Goal: Transaction & Acquisition: Book appointment/travel/reservation

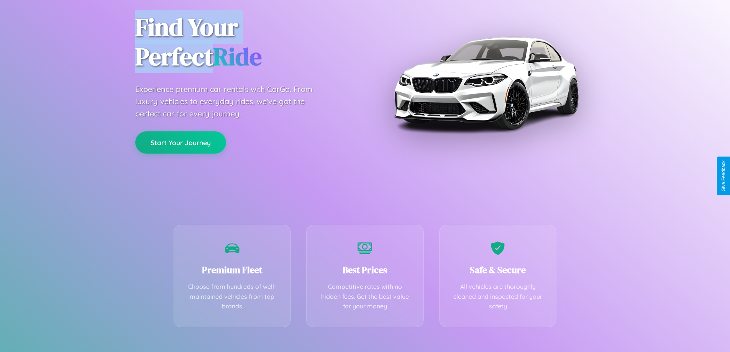
scroll to position [151, 0]
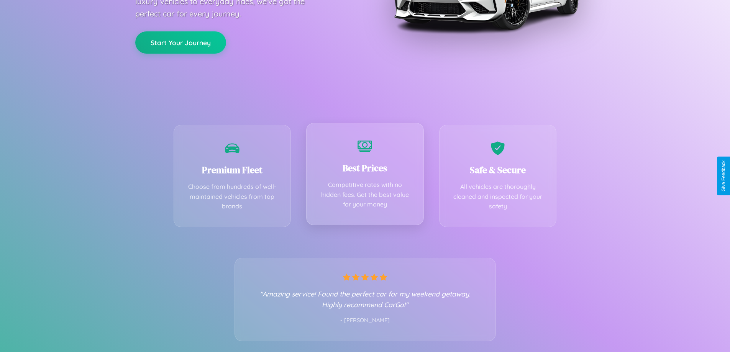
click at [365, 176] on div "Best Prices Competitive rates with no hidden fees. Get the best value for your …" at bounding box center [365, 174] width 118 height 102
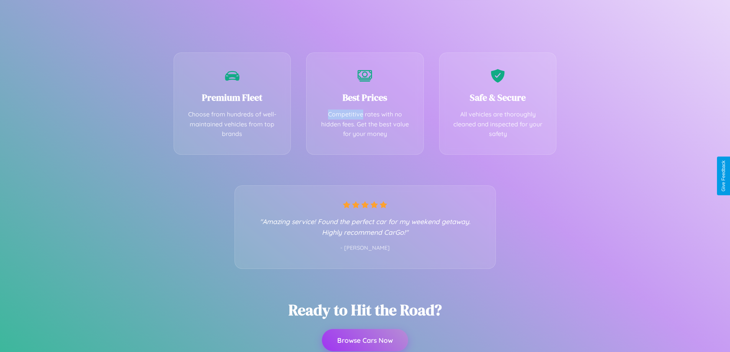
click at [365, 341] on button "Browse Cars Now" at bounding box center [365, 340] width 86 height 22
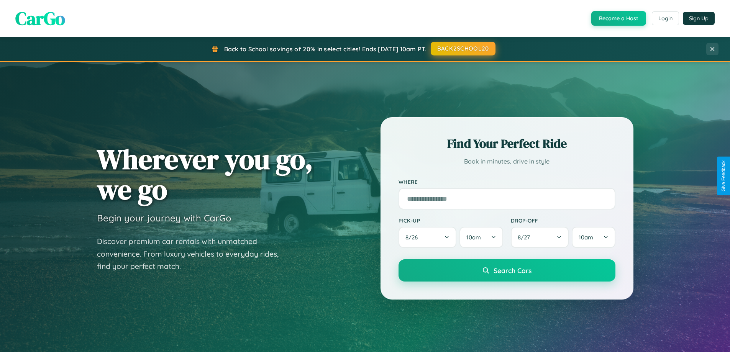
click at [462, 49] on button "BACK2SCHOOL20" at bounding box center [463, 49] width 65 height 14
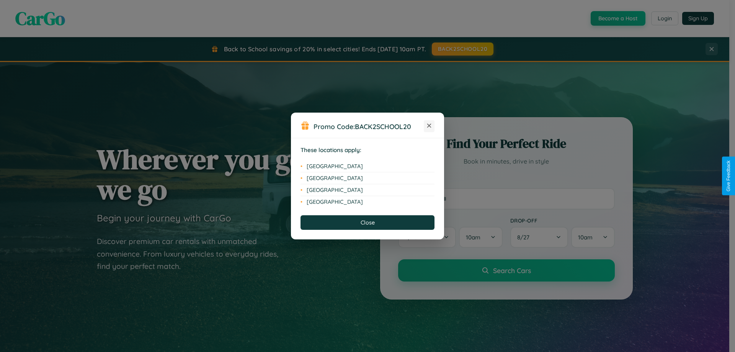
click at [429, 126] on icon at bounding box center [429, 126] width 4 height 4
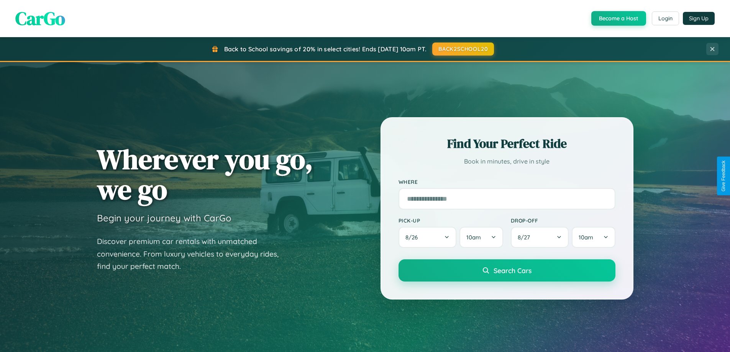
scroll to position [23, 0]
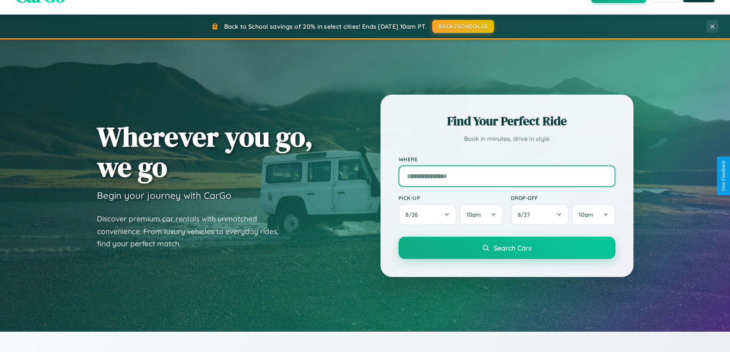
click at [506, 176] on input "text" at bounding box center [506, 175] width 217 height 21
type input "**********"
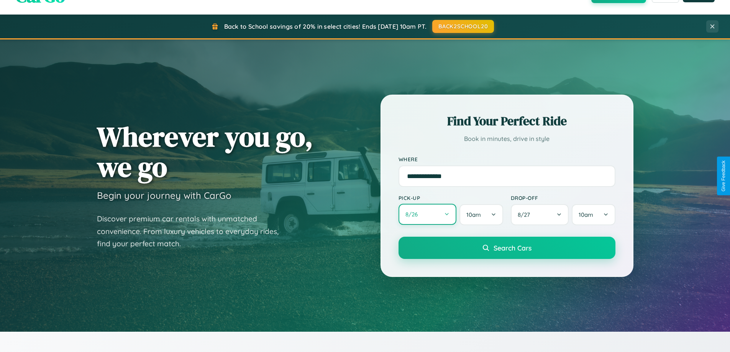
click at [427, 215] on button "8 / 26" at bounding box center [427, 214] width 58 height 21
select select "*"
select select "****"
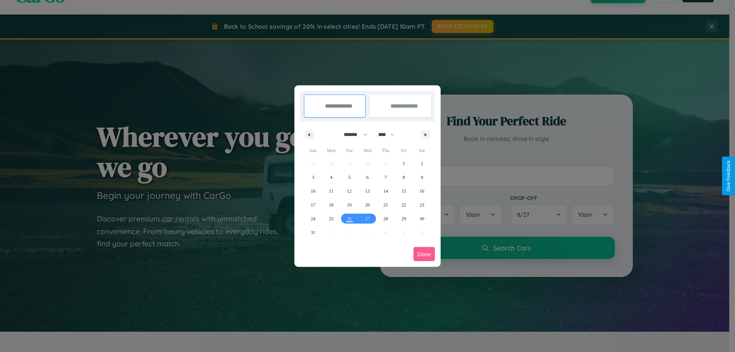
drag, startPoint x: 352, startPoint y: 134, endPoint x: 368, endPoint y: 154, distance: 24.5
click at [352, 134] on select "******* ******** ***** ***** *** **** **** ****** ********* ******* ******** **…" at bounding box center [354, 134] width 33 height 13
select select "*"
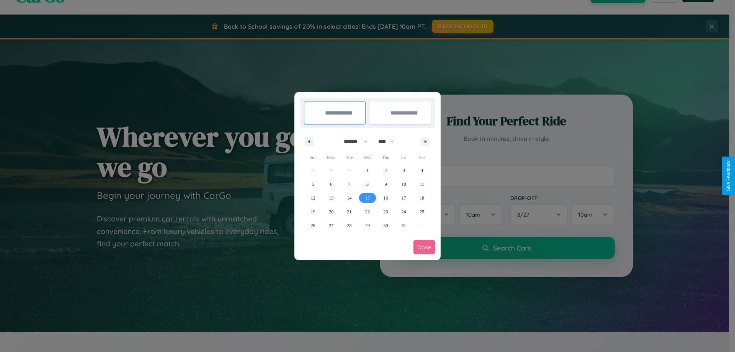
click at [367, 198] on span "15" at bounding box center [367, 198] width 5 height 14
type input "**********"
click at [404, 211] on span "24" at bounding box center [404, 212] width 5 height 14
type input "**********"
click at [424, 247] on button "Done" at bounding box center [424, 247] width 21 height 14
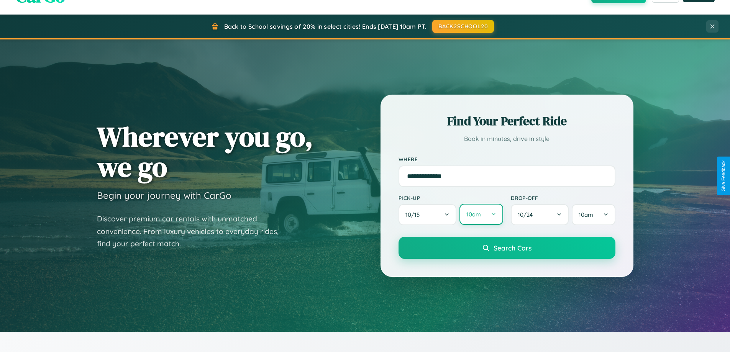
click at [481, 215] on button "10am" at bounding box center [480, 214] width 43 height 21
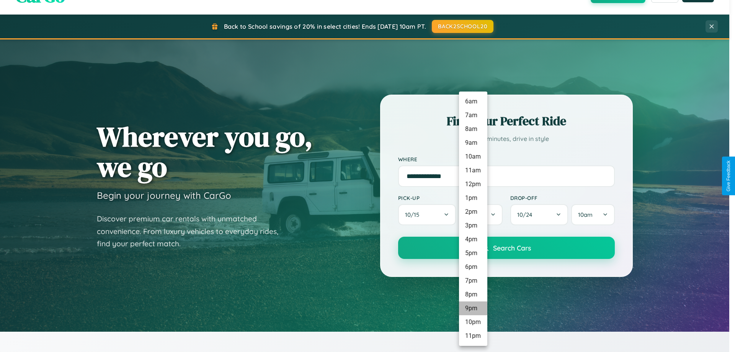
click at [473, 308] on li "9pm" at bounding box center [473, 308] width 28 height 14
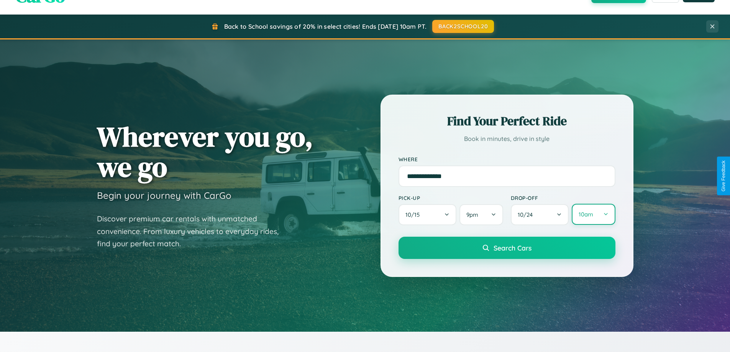
click at [593, 215] on button "10am" at bounding box center [592, 214] width 43 height 21
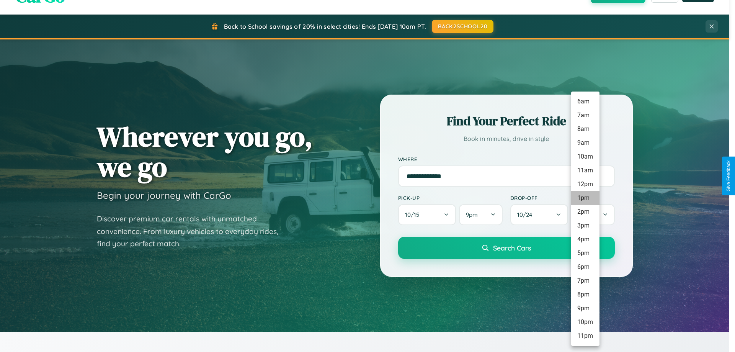
click at [585, 198] on li "1pm" at bounding box center [585, 198] width 28 height 14
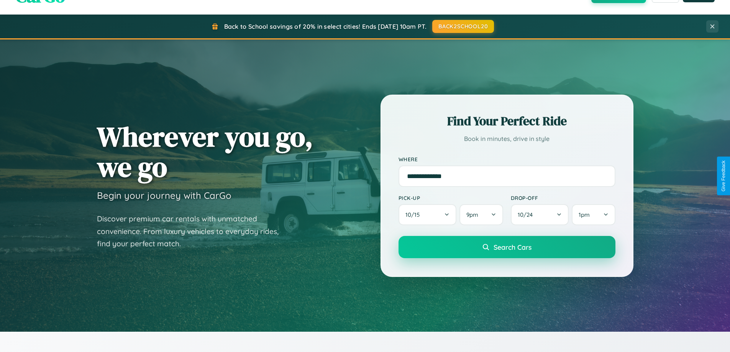
click at [506, 248] on span "Search Cars" at bounding box center [512, 247] width 38 height 8
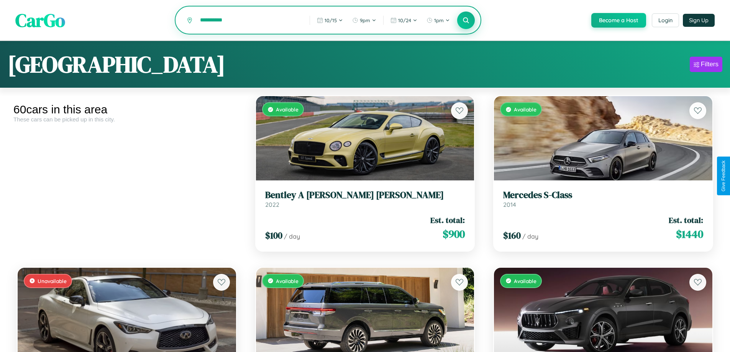
type input "**********"
click at [465, 21] on icon at bounding box center [465, 19] width 7 height 7
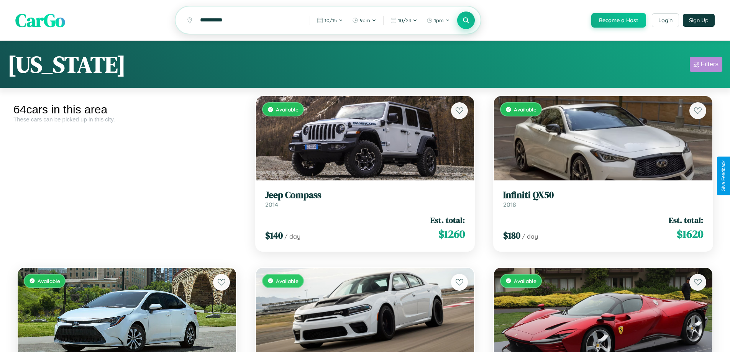
click at [706, 66] on div "Filters" at bounding box center [710, 65] width 18 height 8
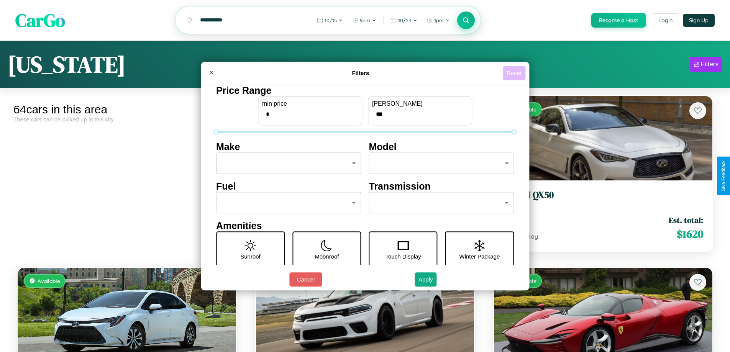
click at [515, 73] on button "Reset" at bounding box center [514, 73] width 23 height 14
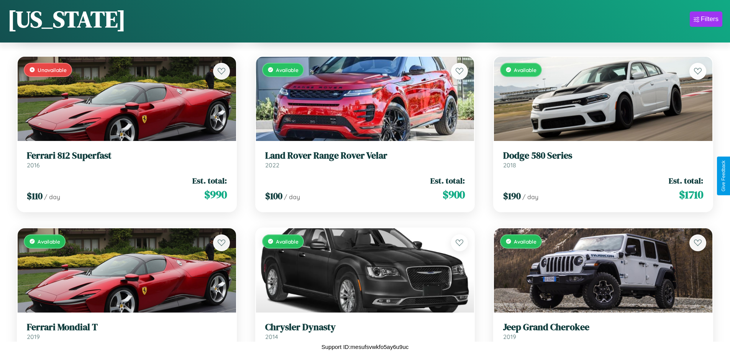
scroll to position [2509, 0]
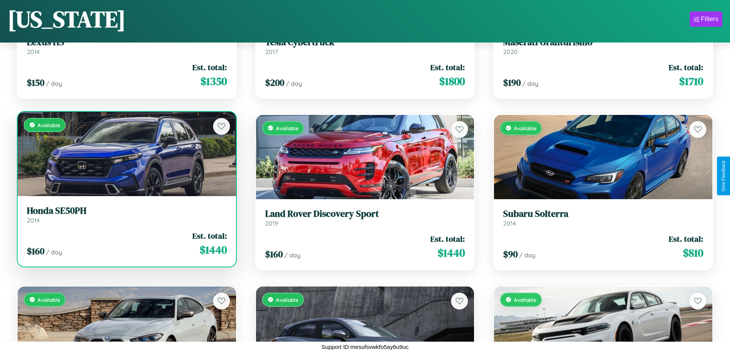
click at [126, 154] on div "Available" at bounding box center [127, 154] width 218 height 84
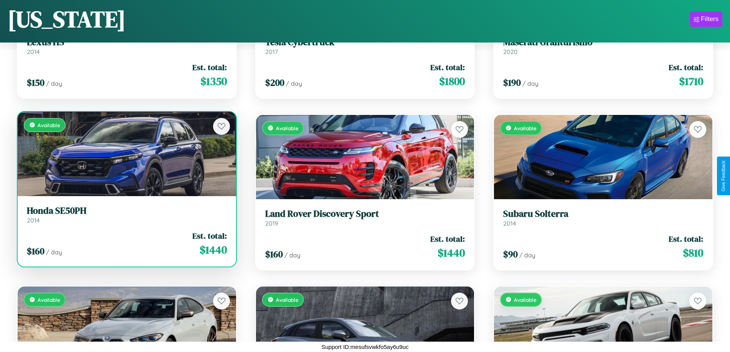
click at [126, 154] on div "Available" at bounding box center [127, 154] width 218 height 84
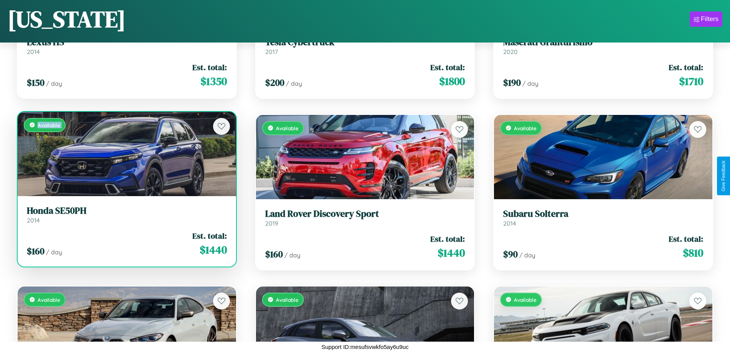
click at [126, 154] on div "Available" at bounding box center [127, 154] width 218 height 84
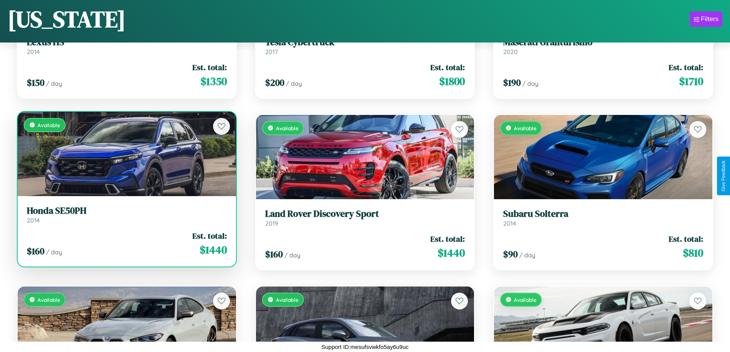
click at [126, 154] on div "Available" at bounding box center [127, 154] width 218 height 84
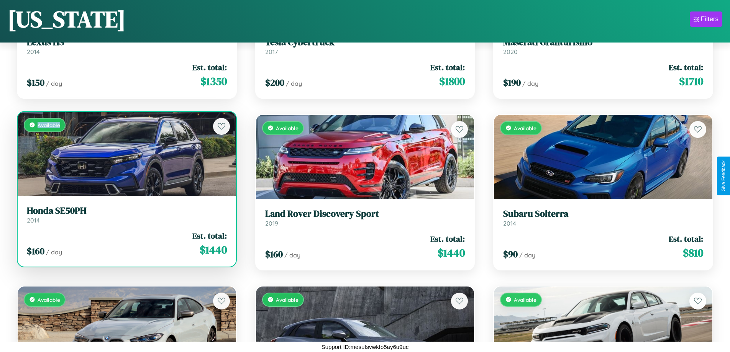
click at [126, 154] on div "Available" at bounding box center [127, 154] width 218 height 84
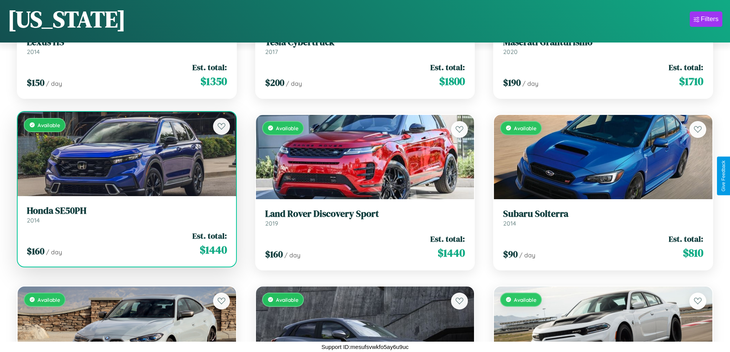
click at [126, 215] on h3 "Honda SE50PH" at bounding box center [127, 210] width 200 height 11
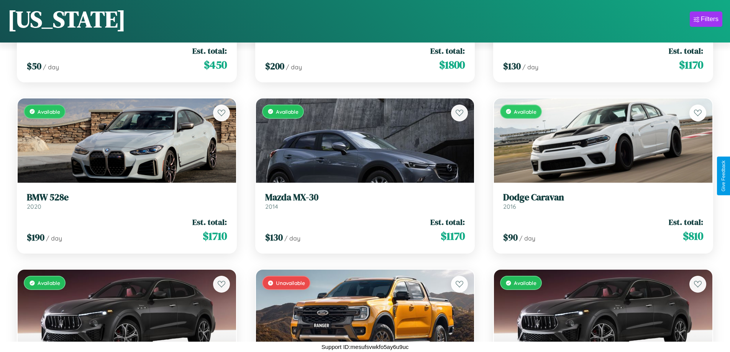
scroll to position [1995, 0]
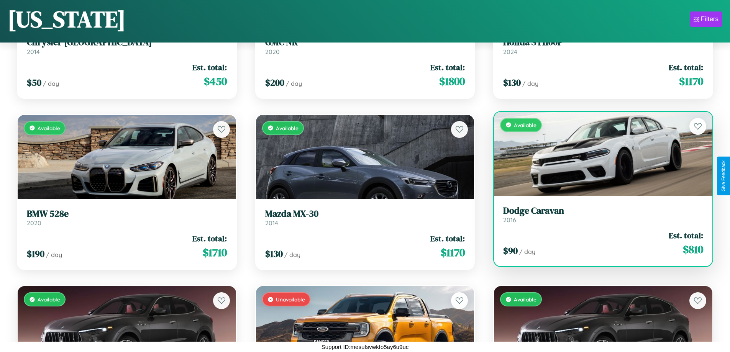
click at [598, 217] on link "Dodge Caravan 2016" at bounding box center [603, 214] width 200 height 19
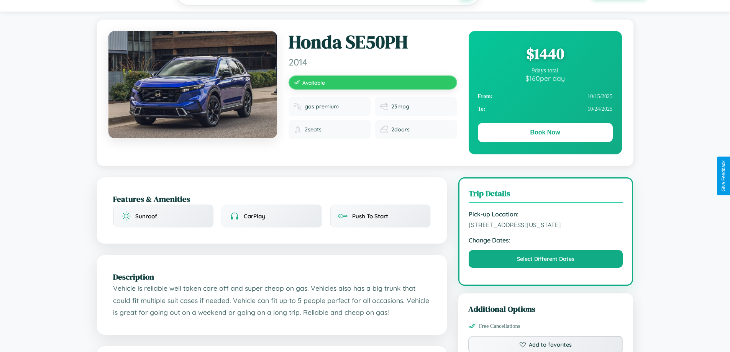
scroll to position [206, 0]
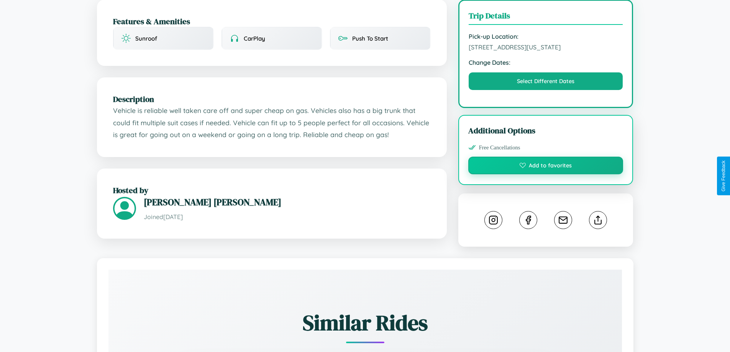
click at [545, 174] on button "Add to favorites" at bounding box center [545, 166] width 155 height 18
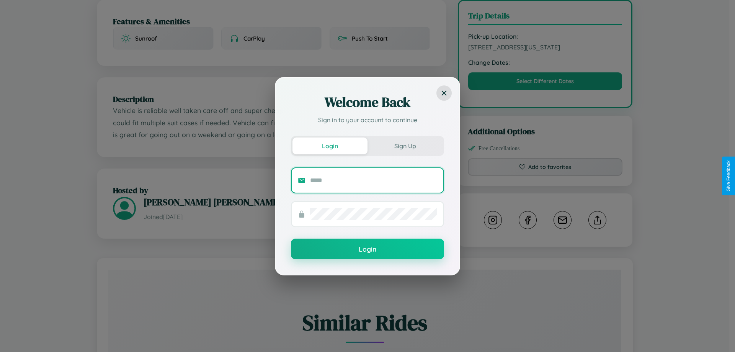
click at [374, 180] on input "text" at bounding box center [373, 180] width 127 height 12
type input "**********"
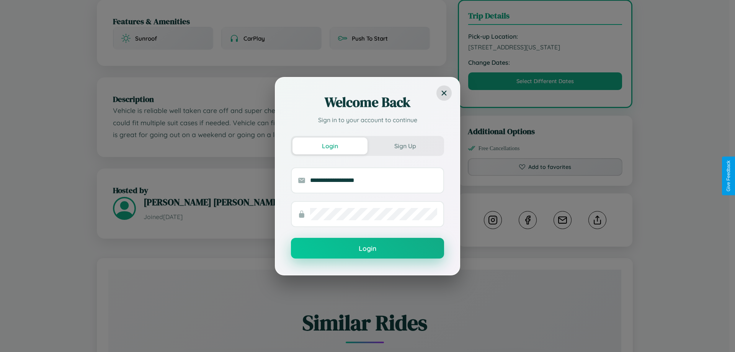
click at [368, 249] on button "Login" at bounding box center [367, 248] width 153 height 21
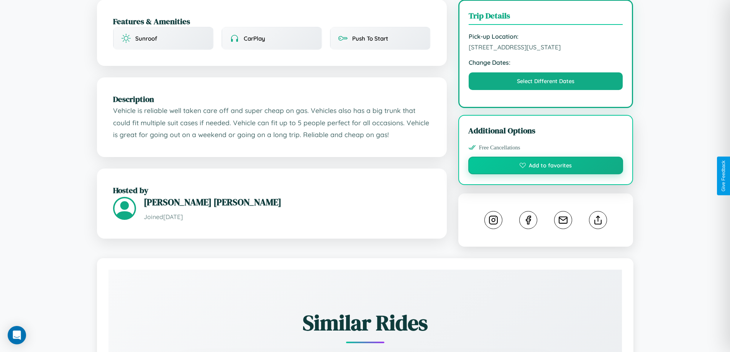
click at [545, 174] on button "Add to favorites" at bounding box center [545, 166] width 155 height 18
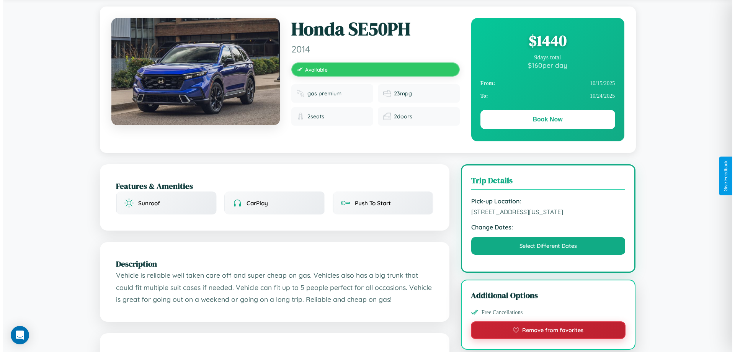
scroll to position [0, 0]
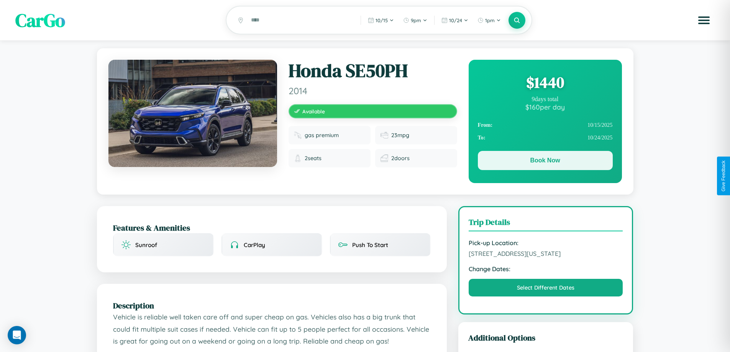
click at [545, 162] on button "Book Now" at bounding box center [545, 160] width 135 height 19
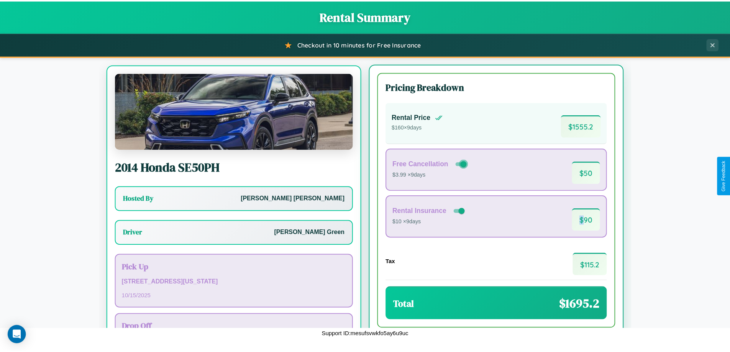
scroll to position [36, 0]
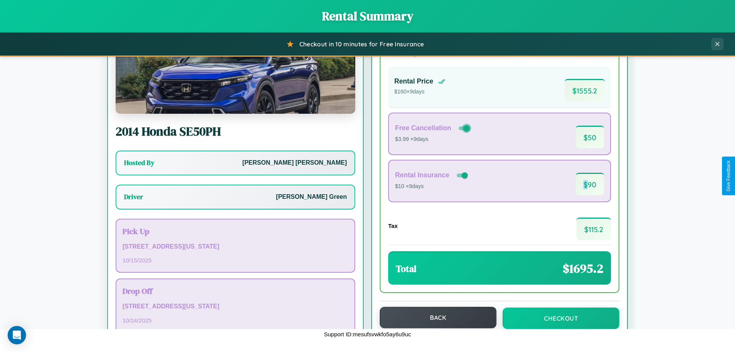
click at [435, 318] on button "Back" at bounding box center [438, 317] width 117 height 21
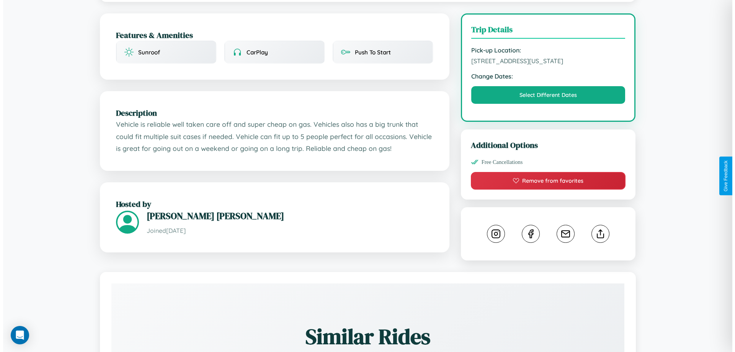
scroll to position [206, 0]
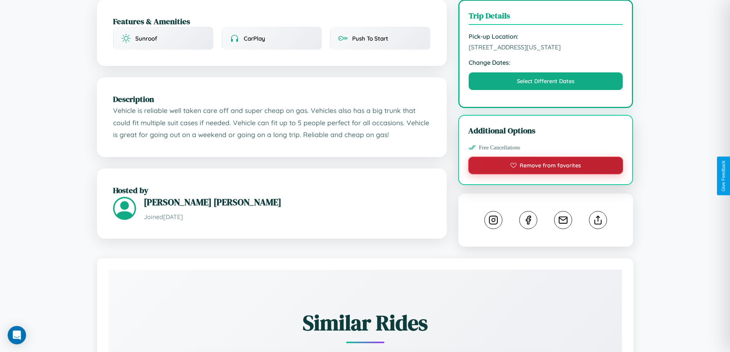
click at [545, 174] on button "Remove from favorites" at bounding box center [545, 166] width 155 height 18
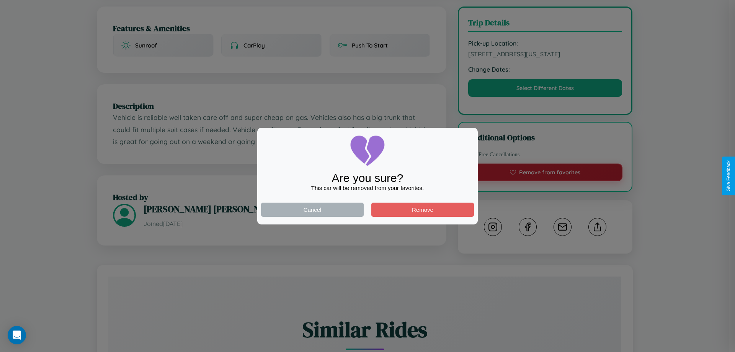
scroll to position [0, 0]
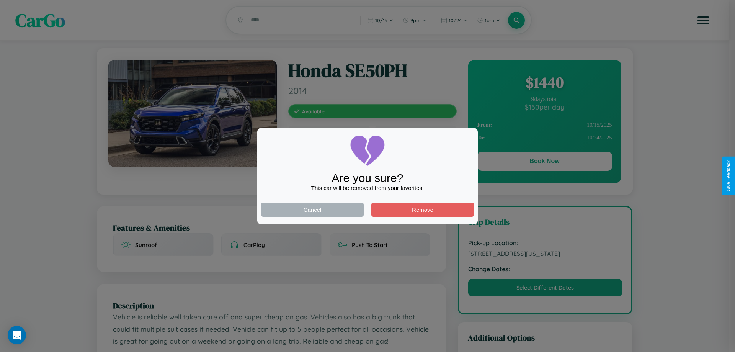
click at [545, 162] on div at bounding box center [367, 176] width 735 height 352
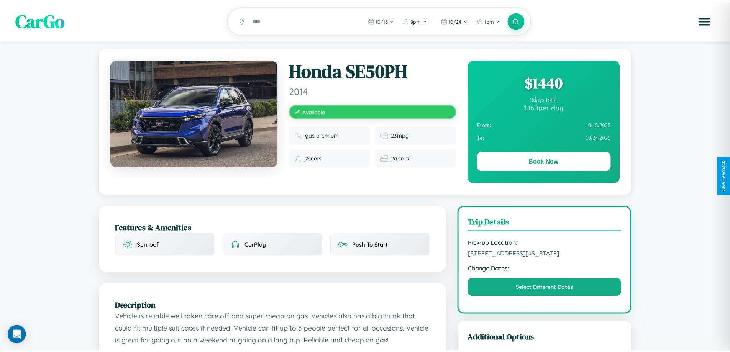
scroll to position [206, 0]
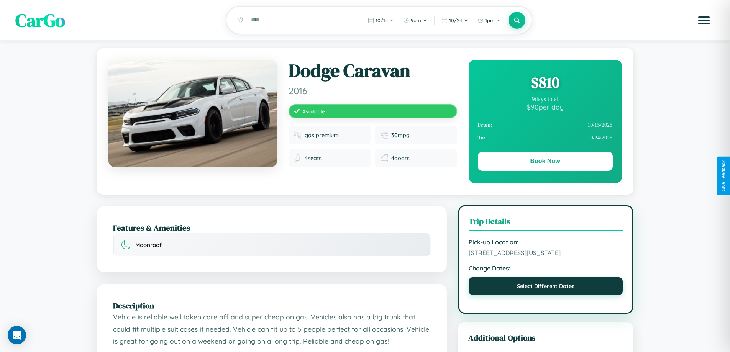
click at [545, 288] on button "Select Different Dates" at bounding box center [545, 286] width 154 height 18
select select "*"
select select "****"
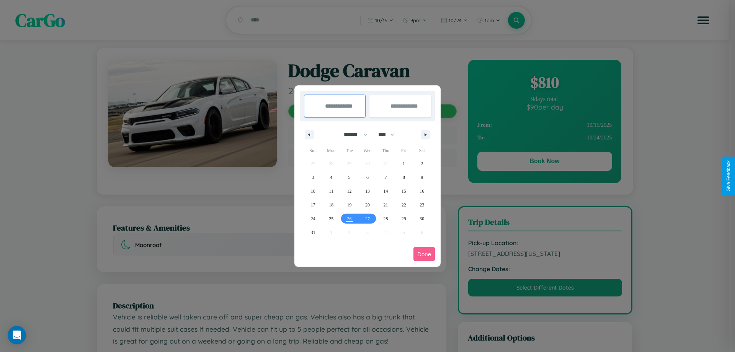
drag, startPoint x: 352, startPoint y: 134, endPoint x: 368, endPoint y: 154, distance: 24.5
click at [352, 134] on select "******* ******** ***** ***** *** **** **** ****** ********* ******* ******** **…" at bounding box center [354, 134] width 33 height 13
select select "*"
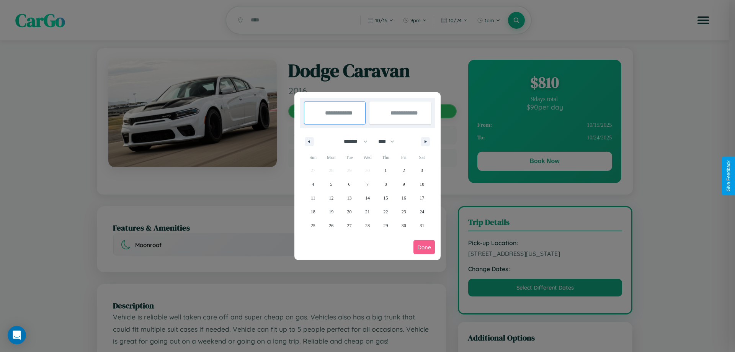
click at [390, 141] on select "**** **** **** **** **** **** **** **** **** **** **** **** **** **** **** ****…" at bounding box center [386, 141] width 23 height 13
select select "****"
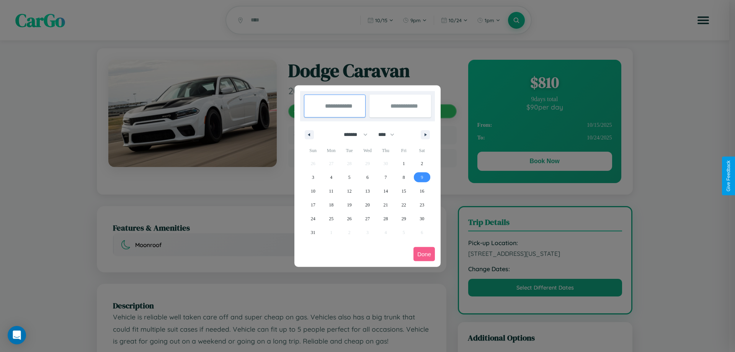
click at [422, 177] on span "9" at bounding box center [422, 177] width 2 height 14
type input "**********"
click at [404, 191] on span "15" at bounding box center [404, 191] width 5 height 14
type input "**********"
click at [424, 254] on button "Done" at bounding box center [424, 254] width 21 height 14
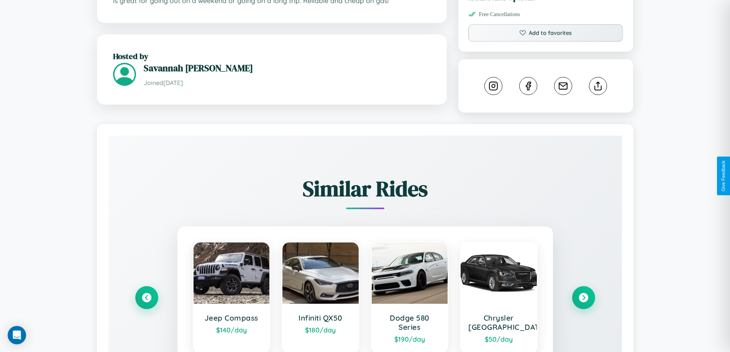
scroll to position [426, 0]
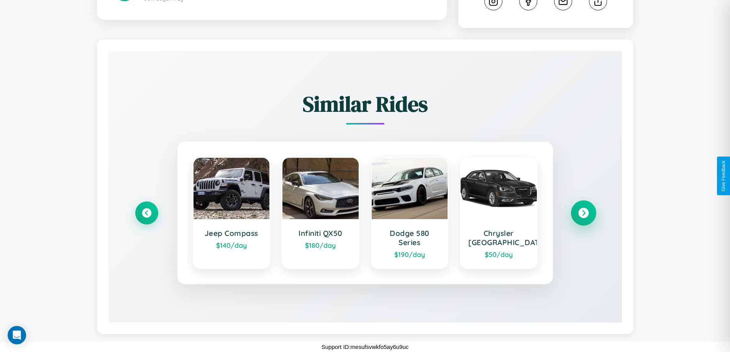
click at [583, 213] on icon at bounding box center [583, 213] width 10 height 10
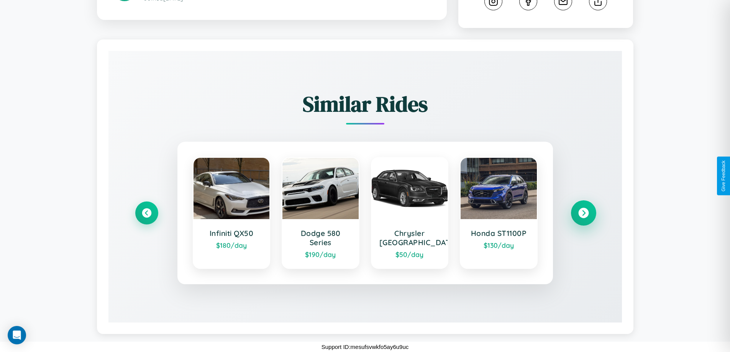
click at [583, 213] on icon at bounding box center [583, 213] width 10 height 10
